Goal: Find specific page/section: Find specific page/section

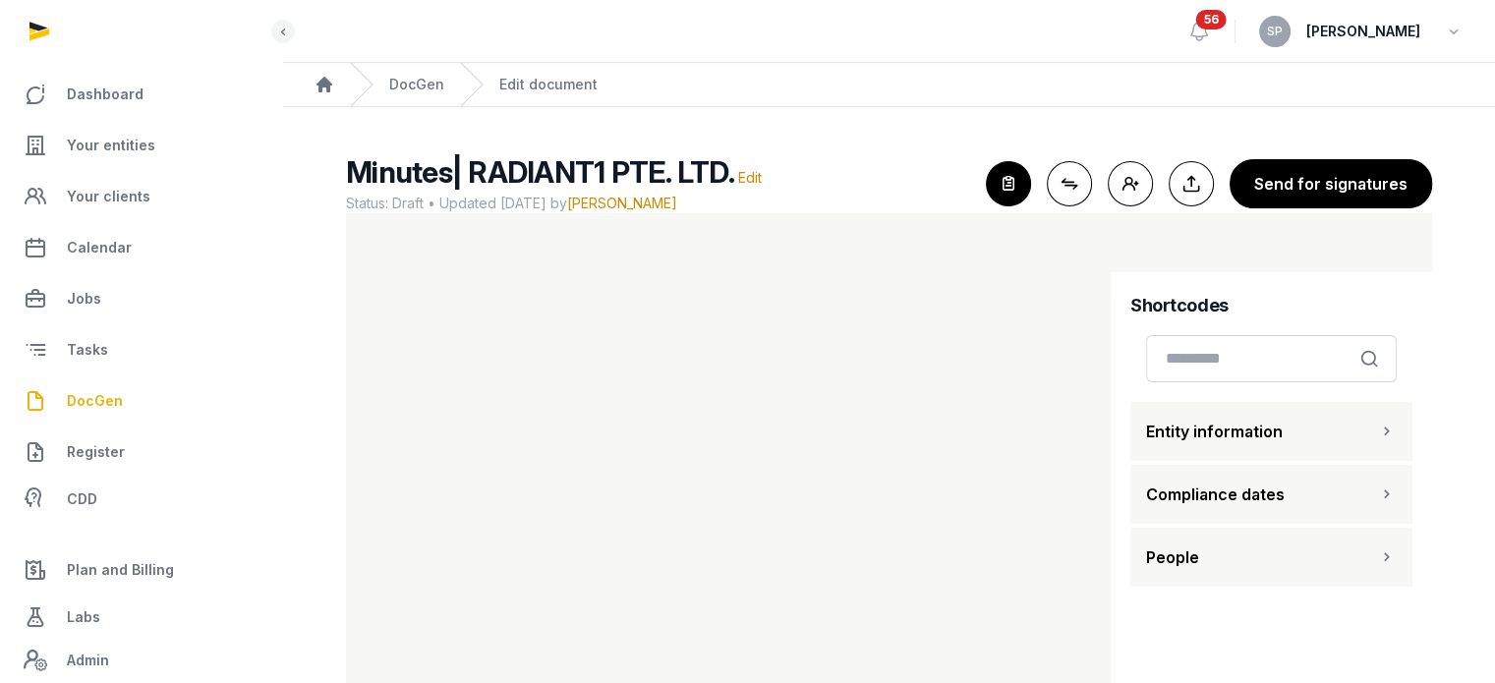
click at [126, 406] on link "DocGen" at bounding box center [141, 401] width 251 height 47
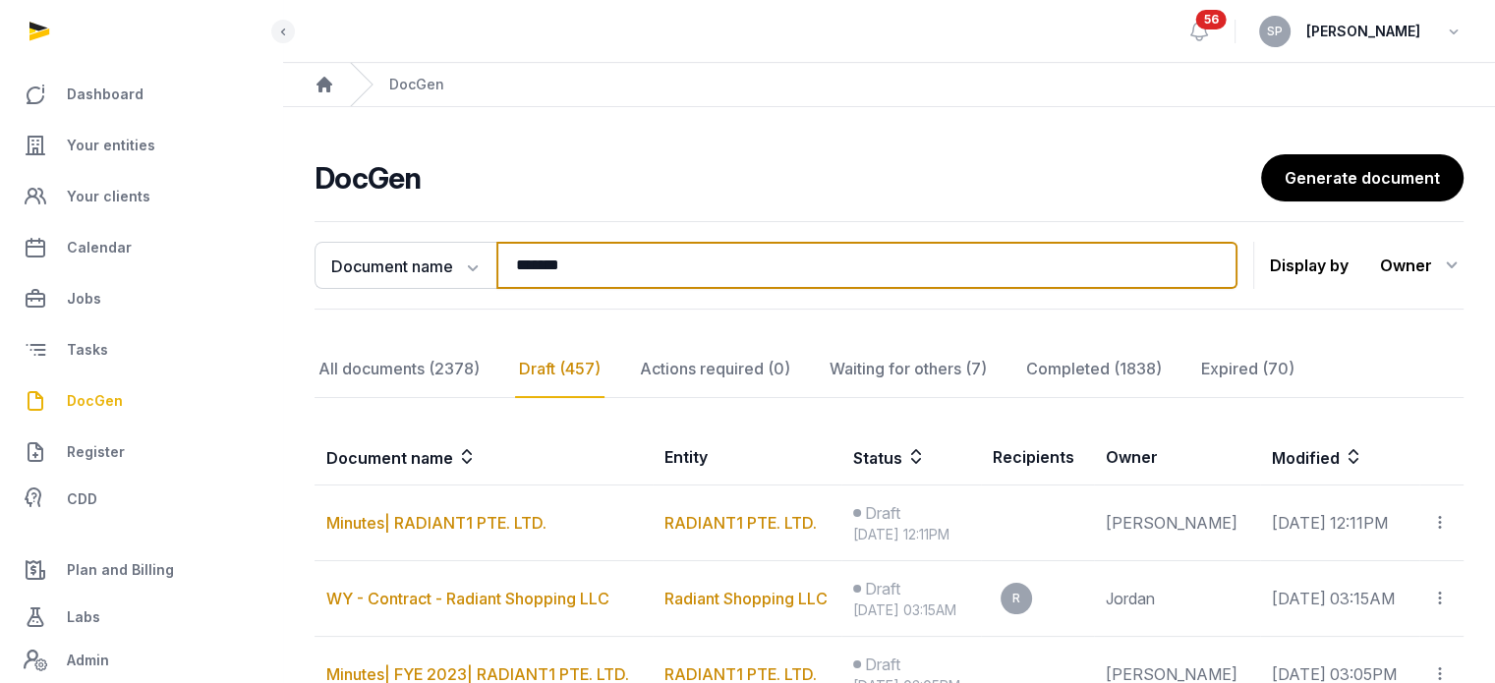
click at [585, 262] on input "*******" at bounding box center [866, 265] width 741 height 47
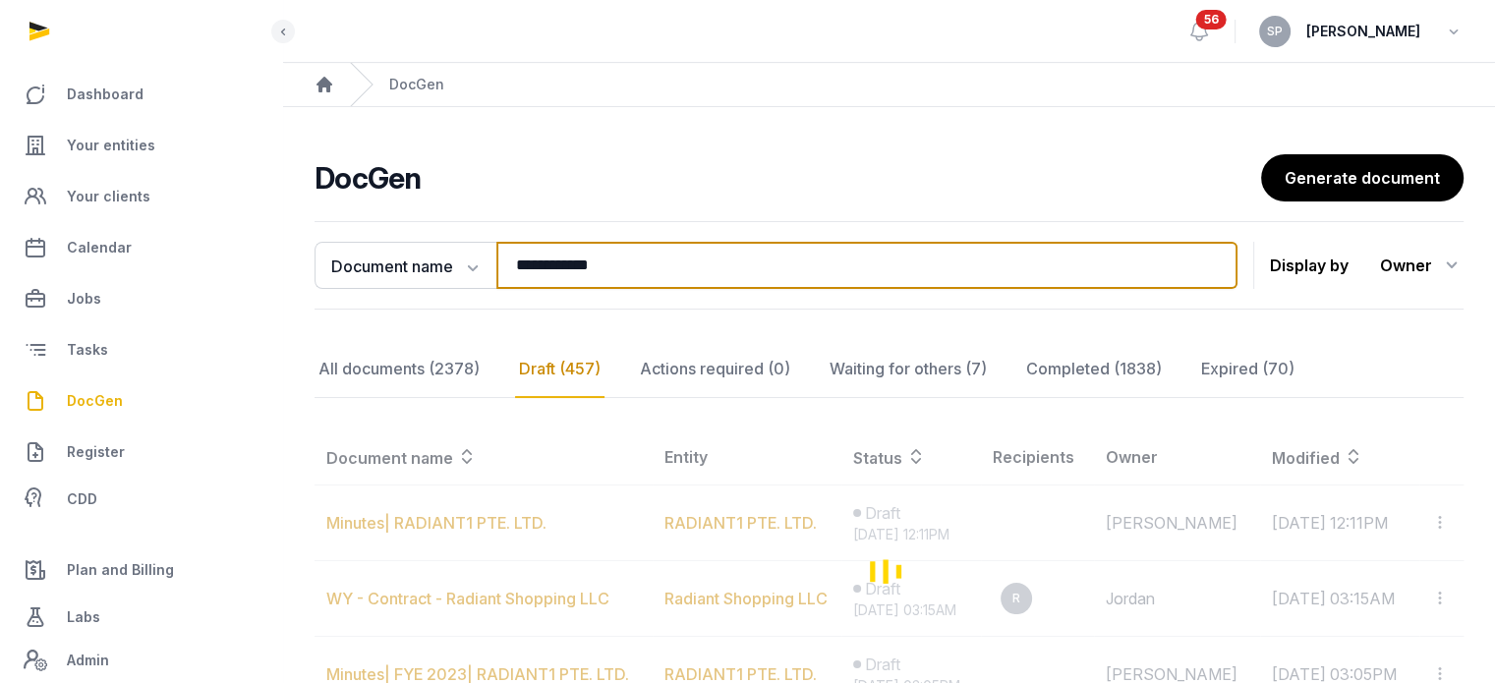
type input "**********"
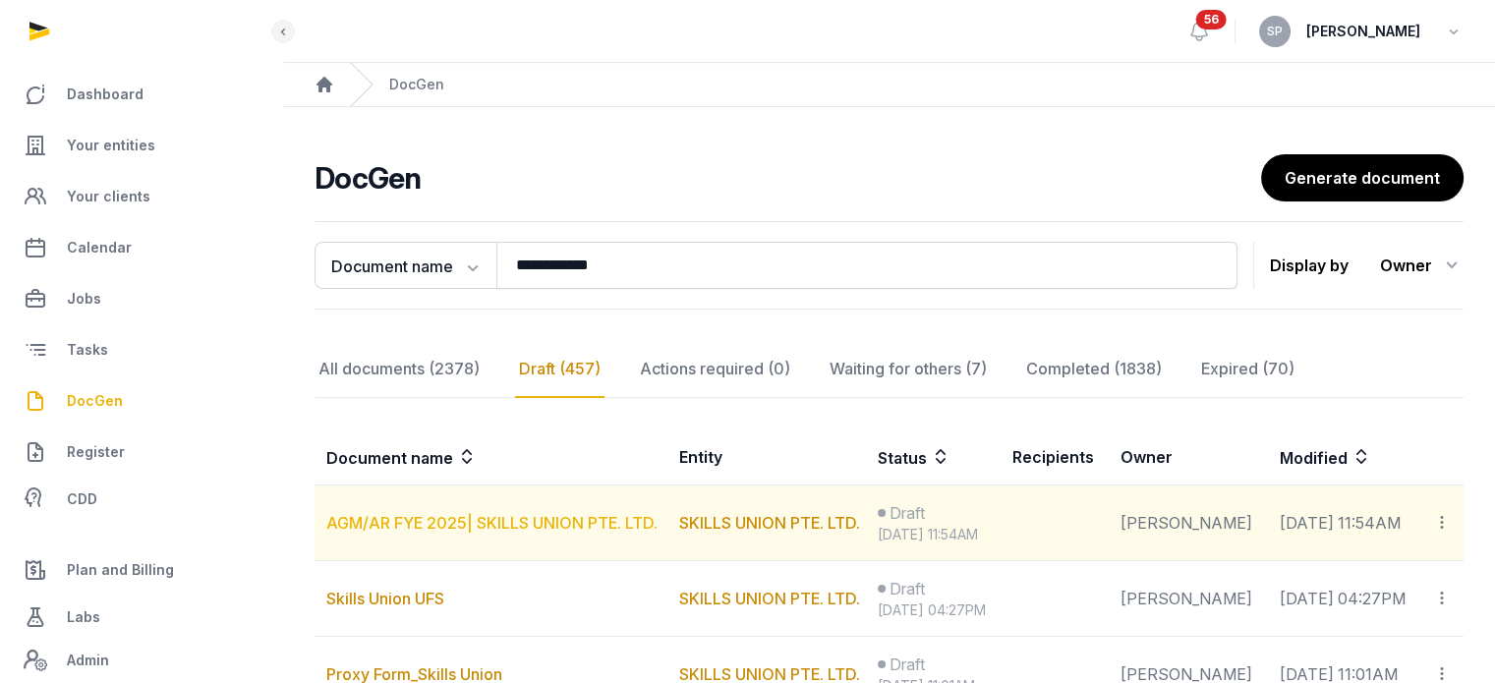
click at [542, 518] on link "AGM/AR FYE 2025| SKILLS UNION PTE. LTD." at bounding box center [491, 523] width 331 height 20
